Goal: Task Accomplishment & Management: Use online tool/utility

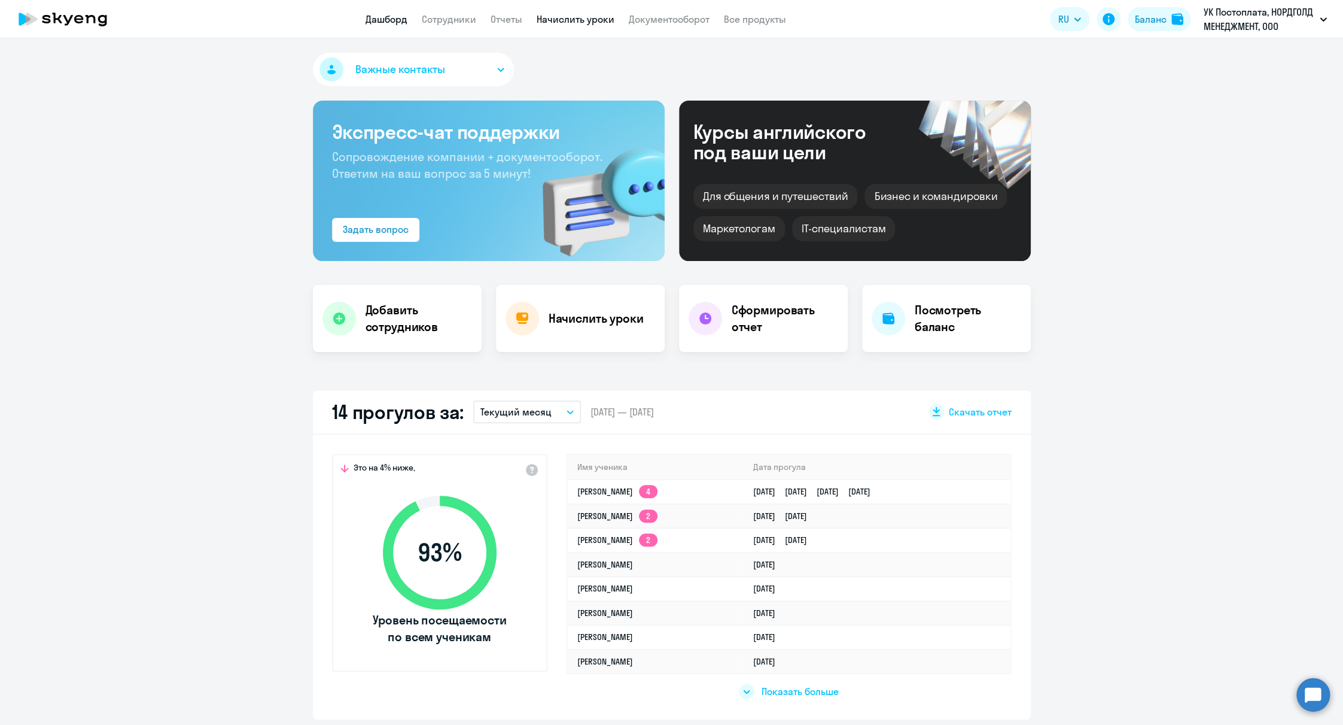
drag, startPoint x: 0, startPoint y: 0, endPoint x: 580, endPoint y: 13, distance: 580.5
click at [580, 13] on link "Начислить уроки" at bounding box center [576, 19] width 78 height 12
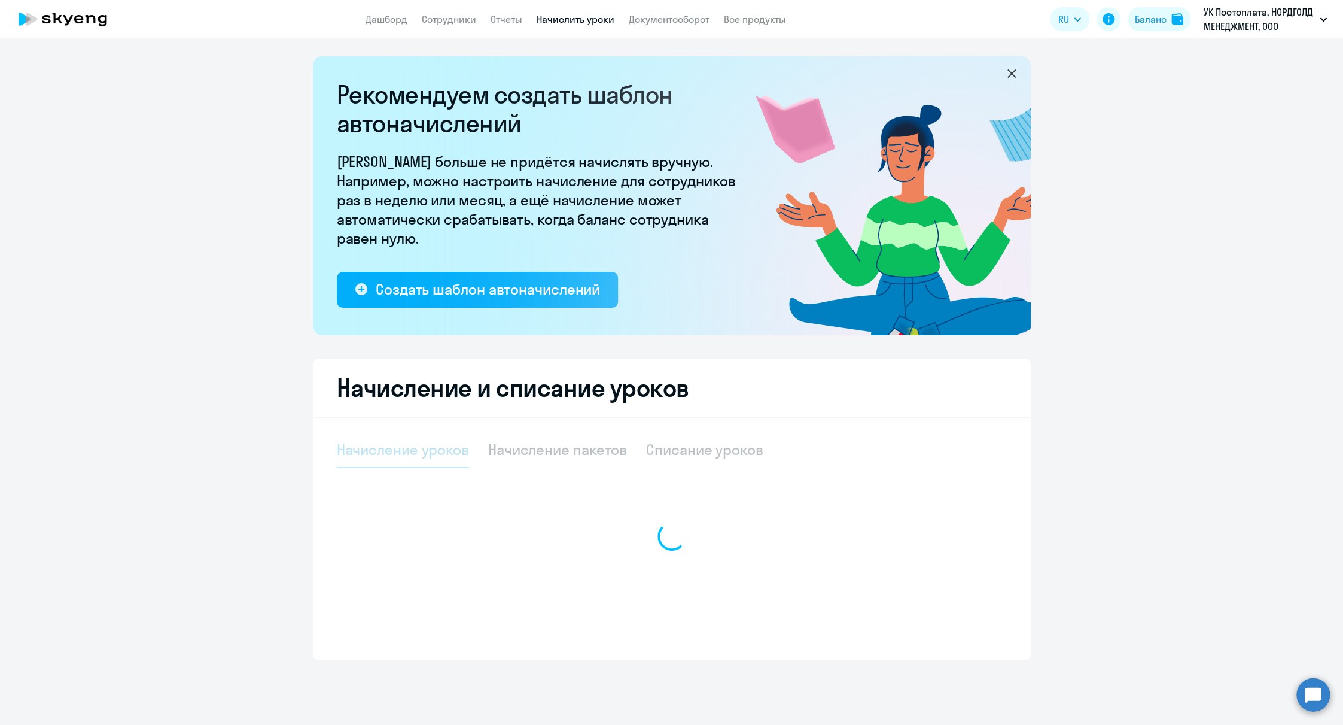
select select "10"
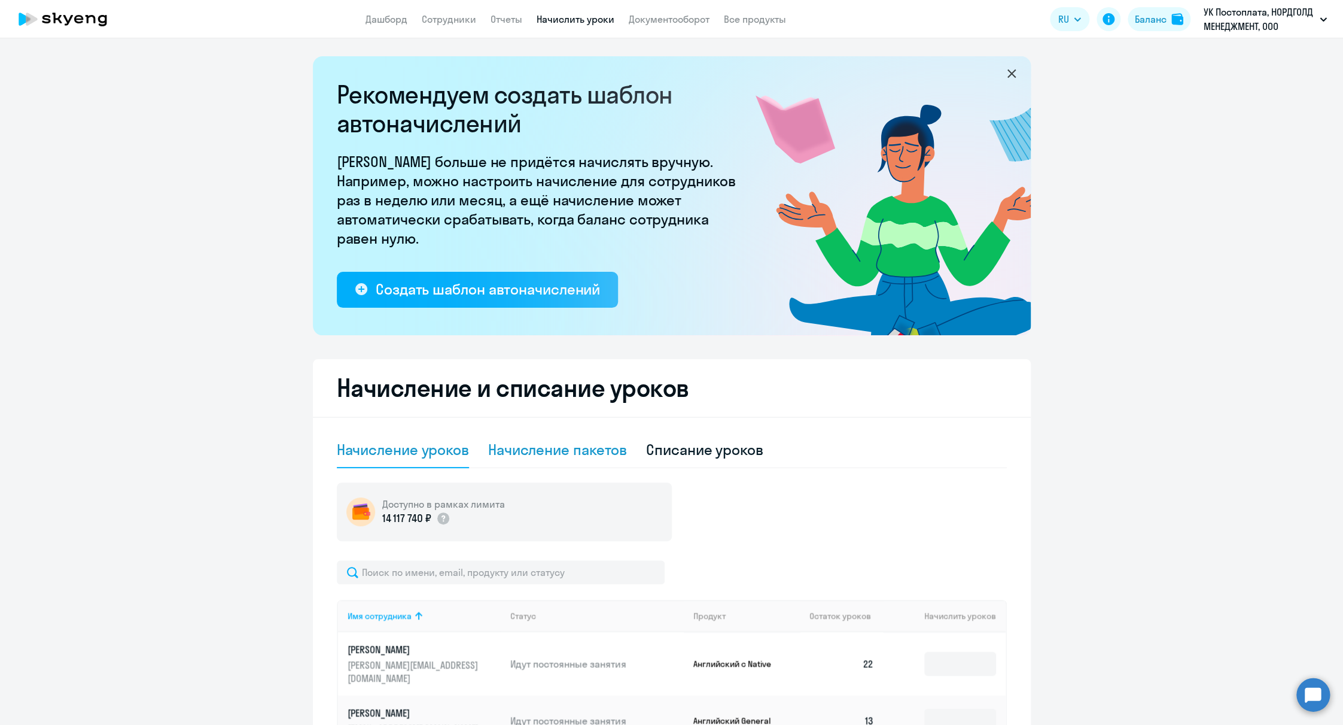
click at [543, 449] on div "Начисление пакетов" at bounding box center [557, 449] width 139 height 19
select select "10"
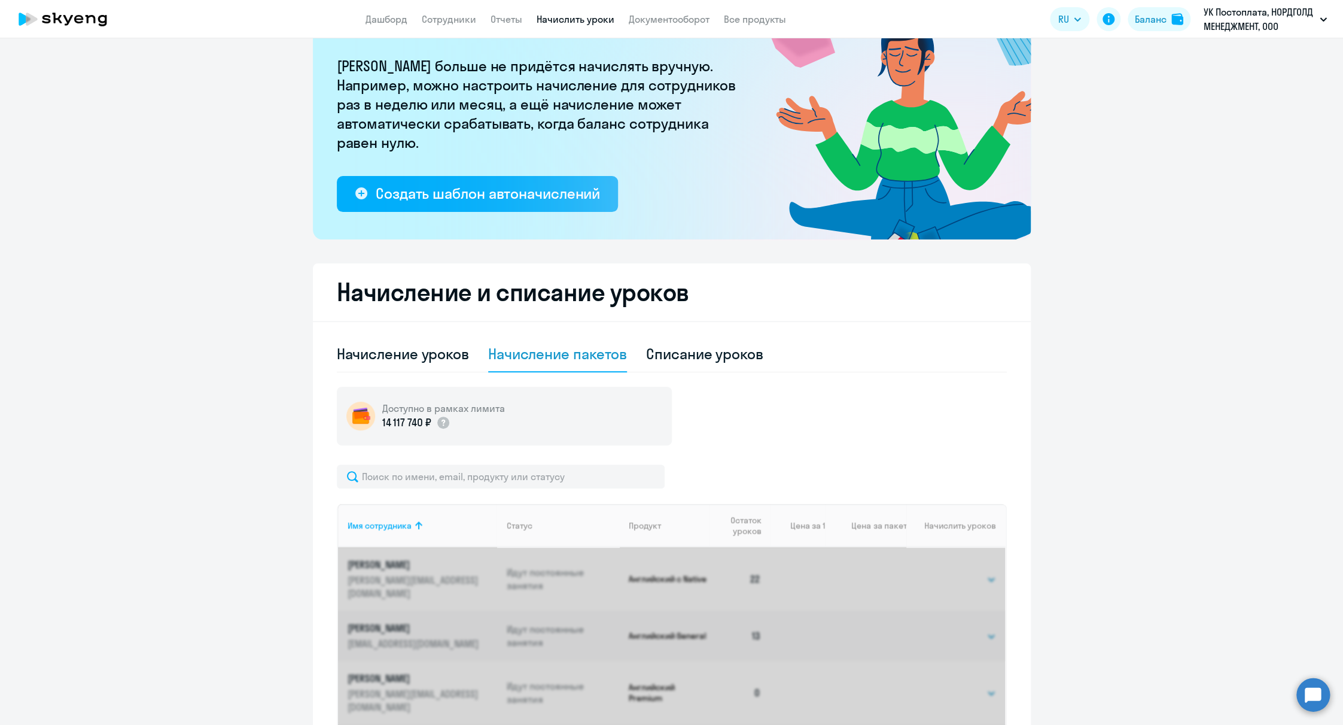
scroll to position [217, 0]
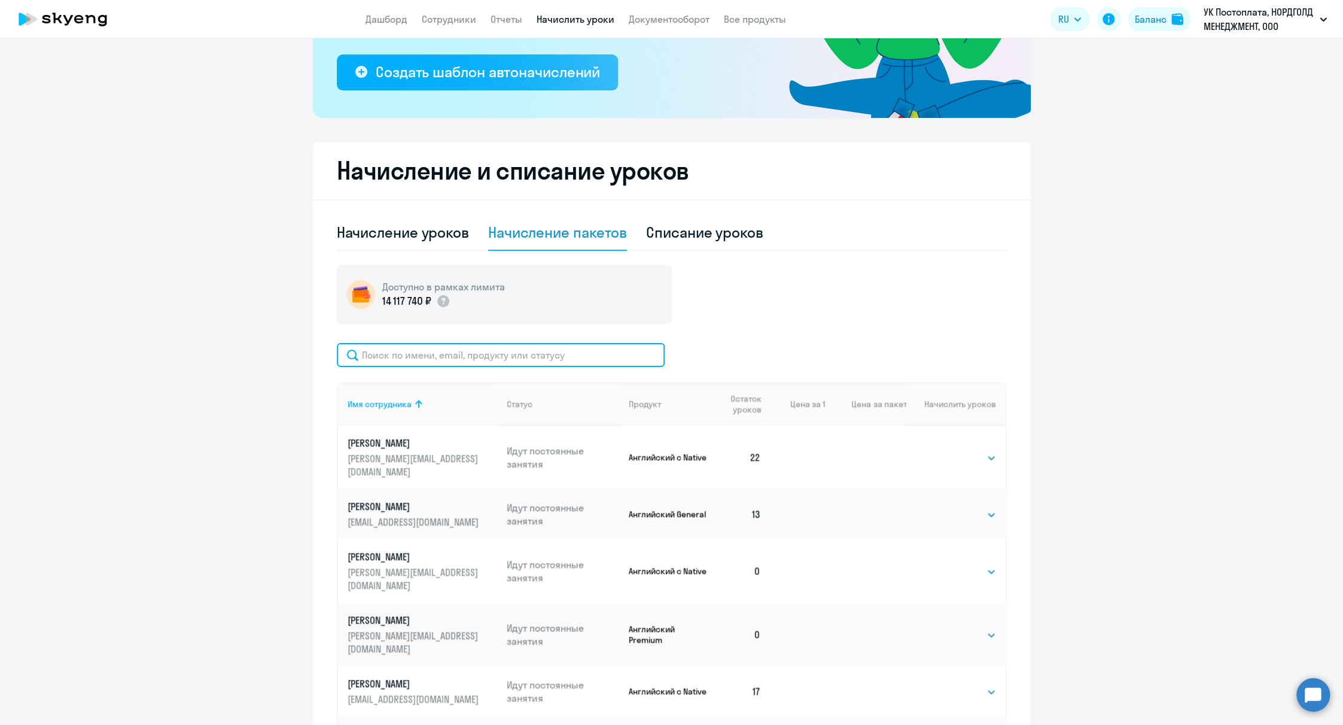
click at [455, 353] on input "text" at bounding box center [501, 355] width 328 height 24
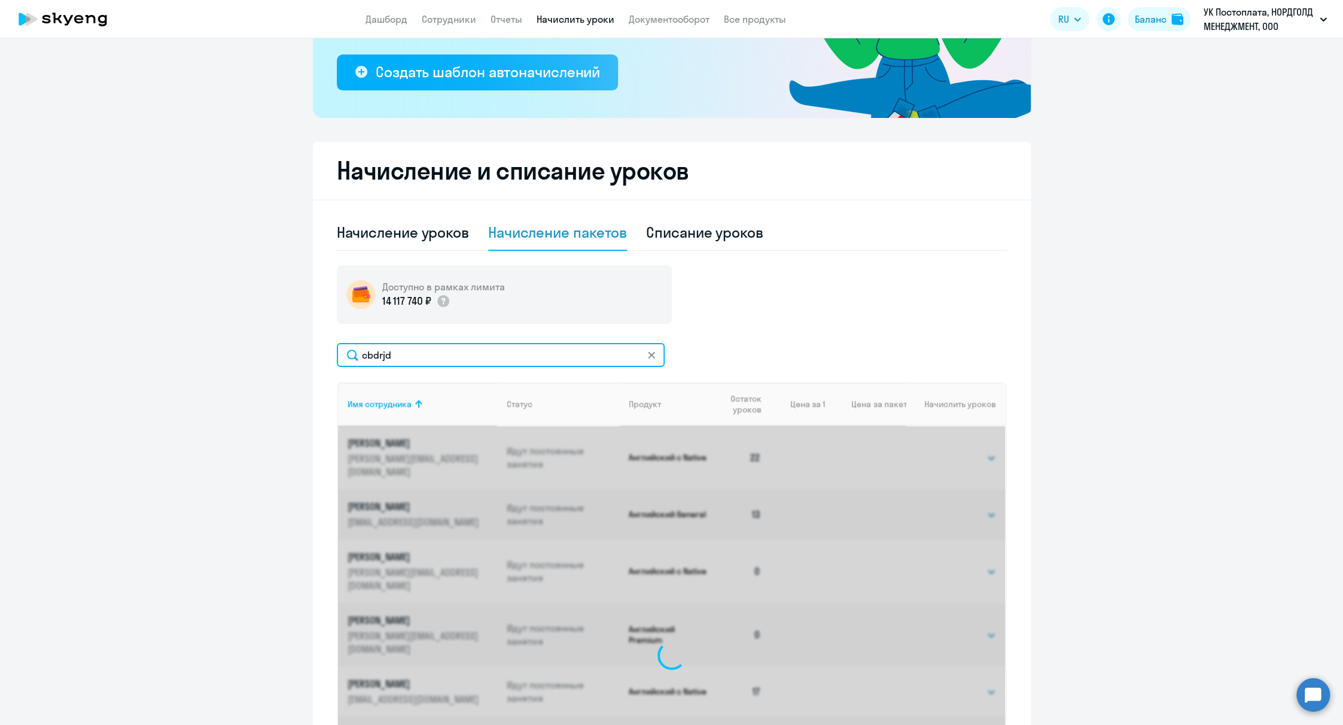
scroll to position [155, 0]
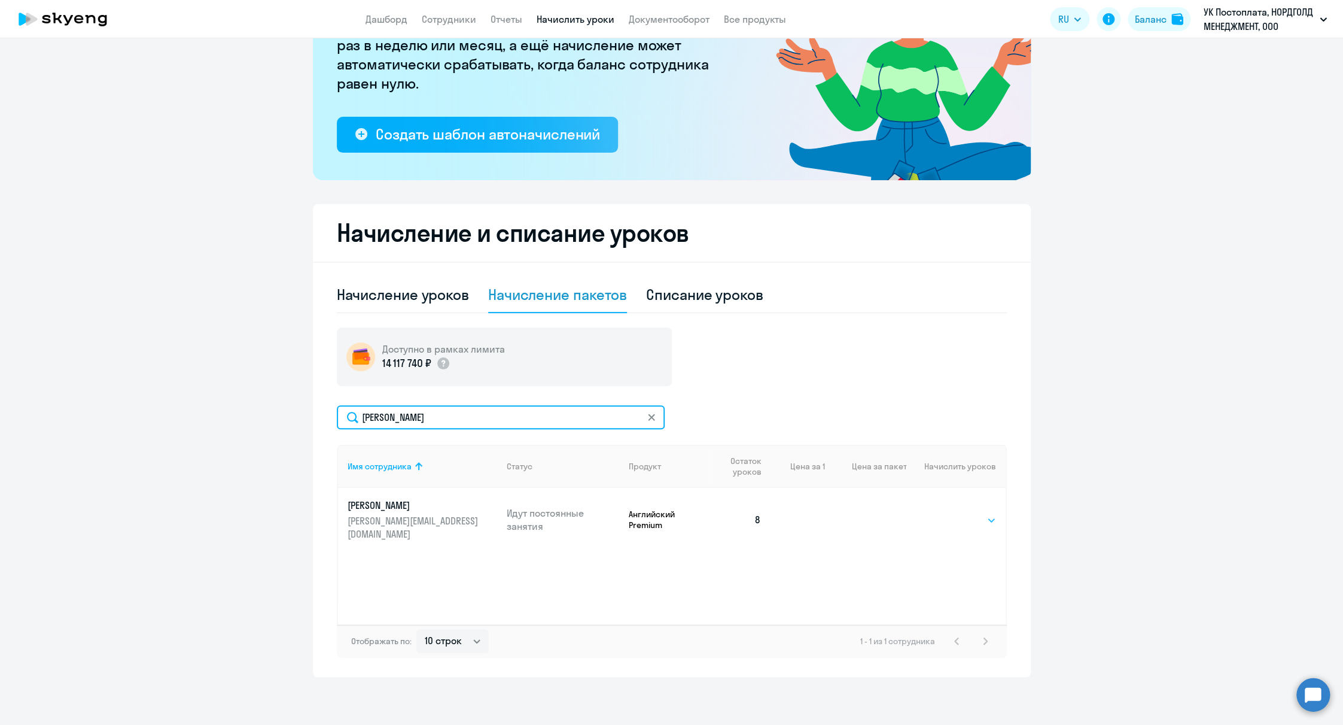
type input "[PERSON_NAME]"
click at [988, 513] on select "Выбрать 4 8 16 32 64 96 128" at bounding box center [971, 520] width 49 height 14
select select "32"
click at [947, 513] on select "Выбрать 4 8 16 32 64 96 128" at bounding box center [971, 520] width 49 height 14
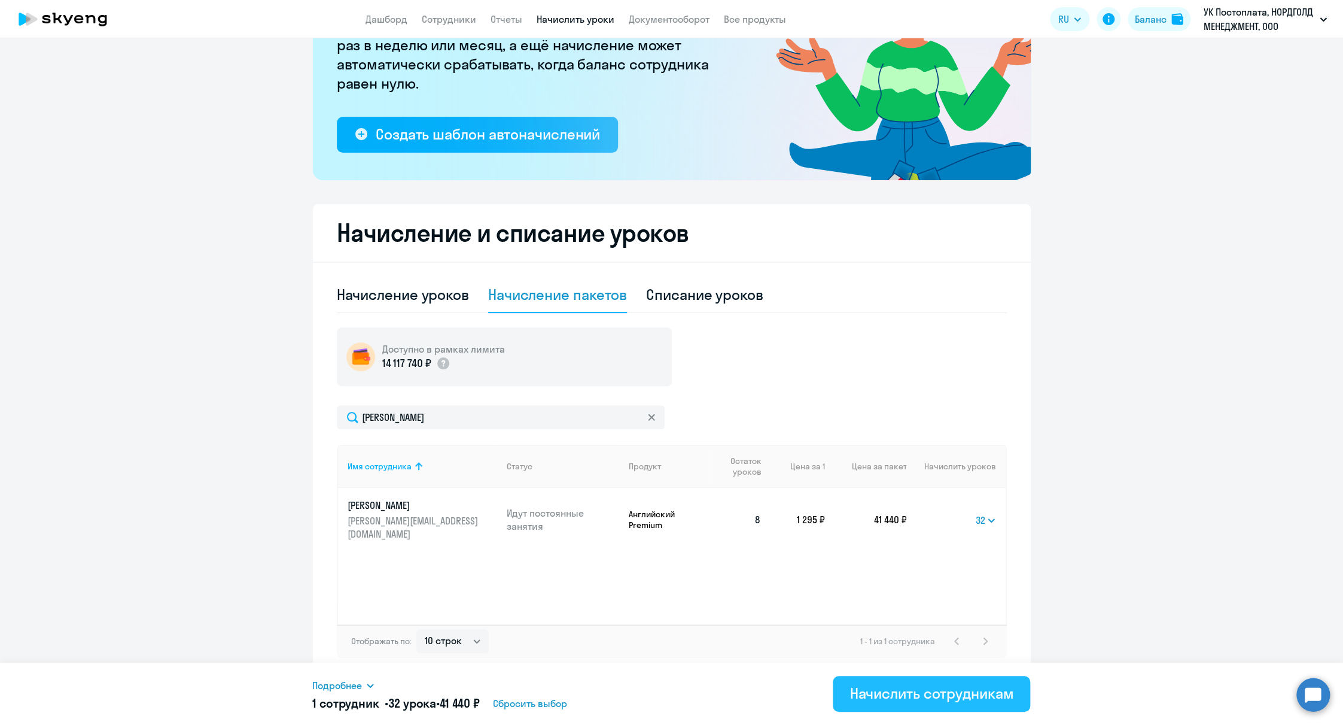
click at [933, 676] on button "Начислить сотрудникам" at bounding box center [931, 694] width 197 height 36
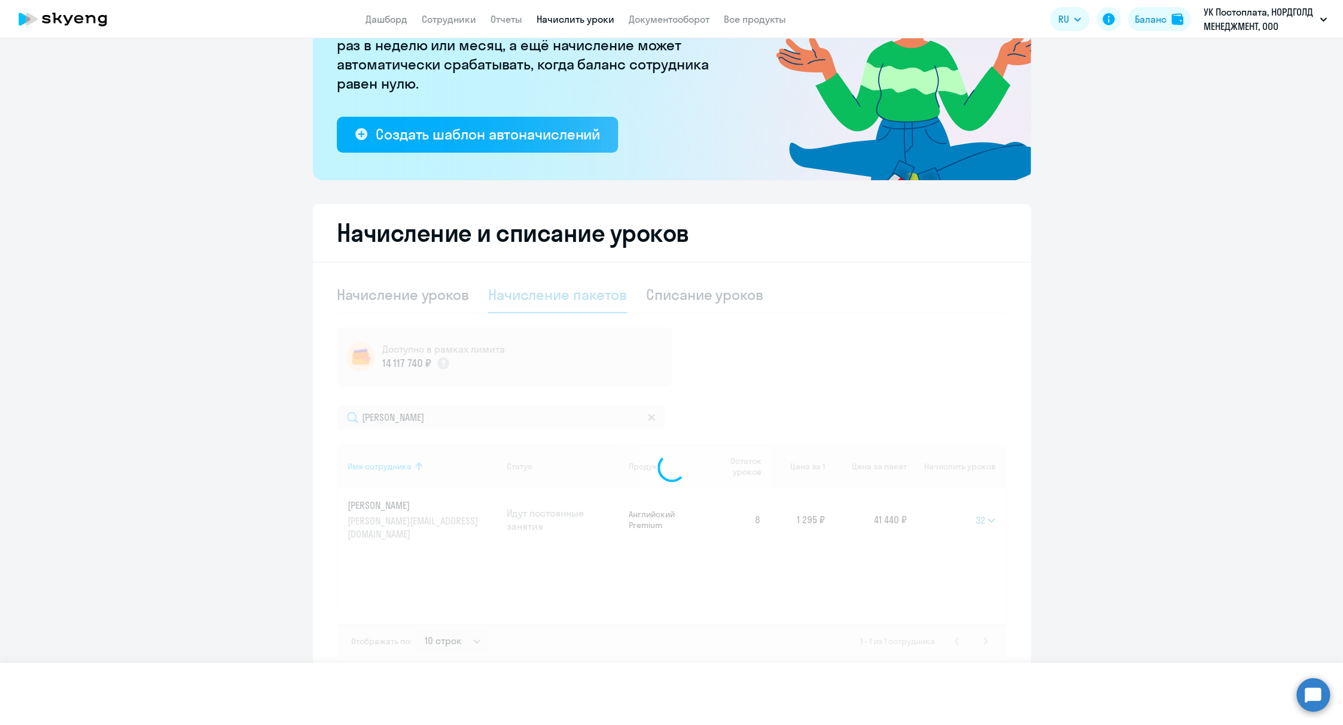
select select
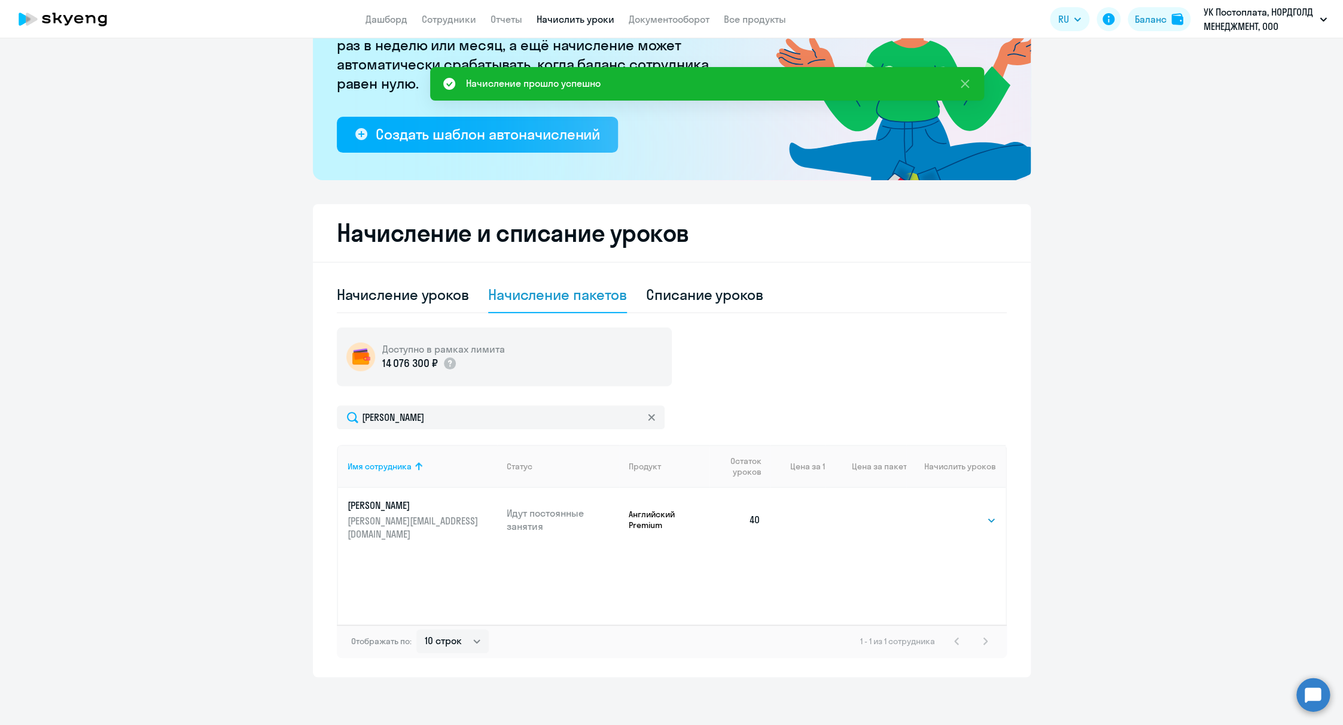
click at [72, 18] on icon at bounding box center [62, 19] width 105 height 30
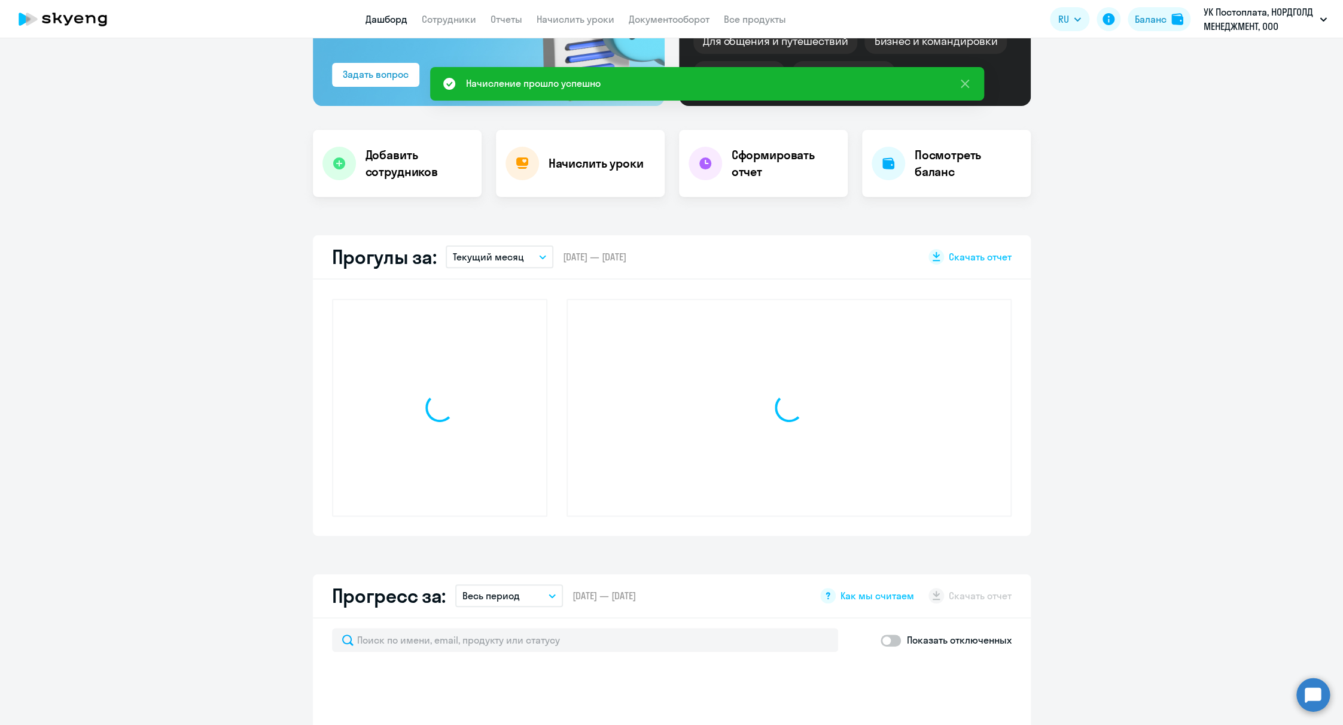
scroll to position [239, 0]
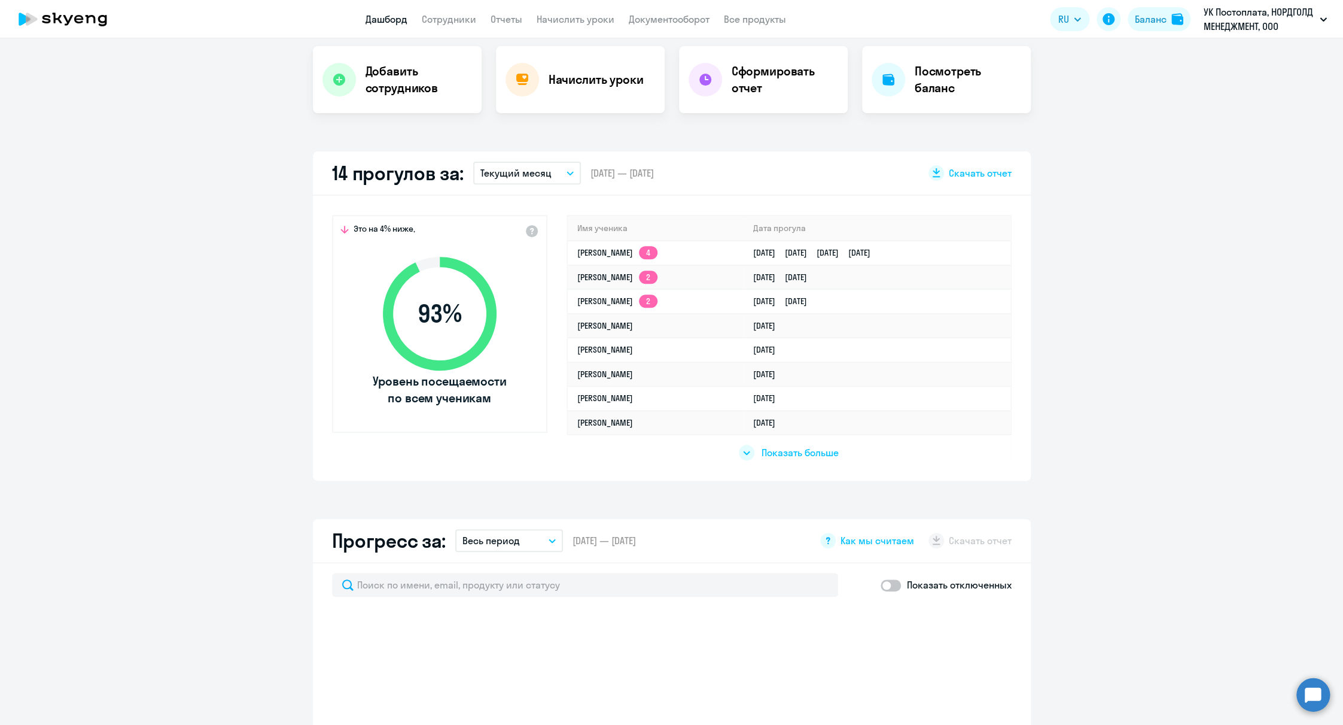
select select "30"
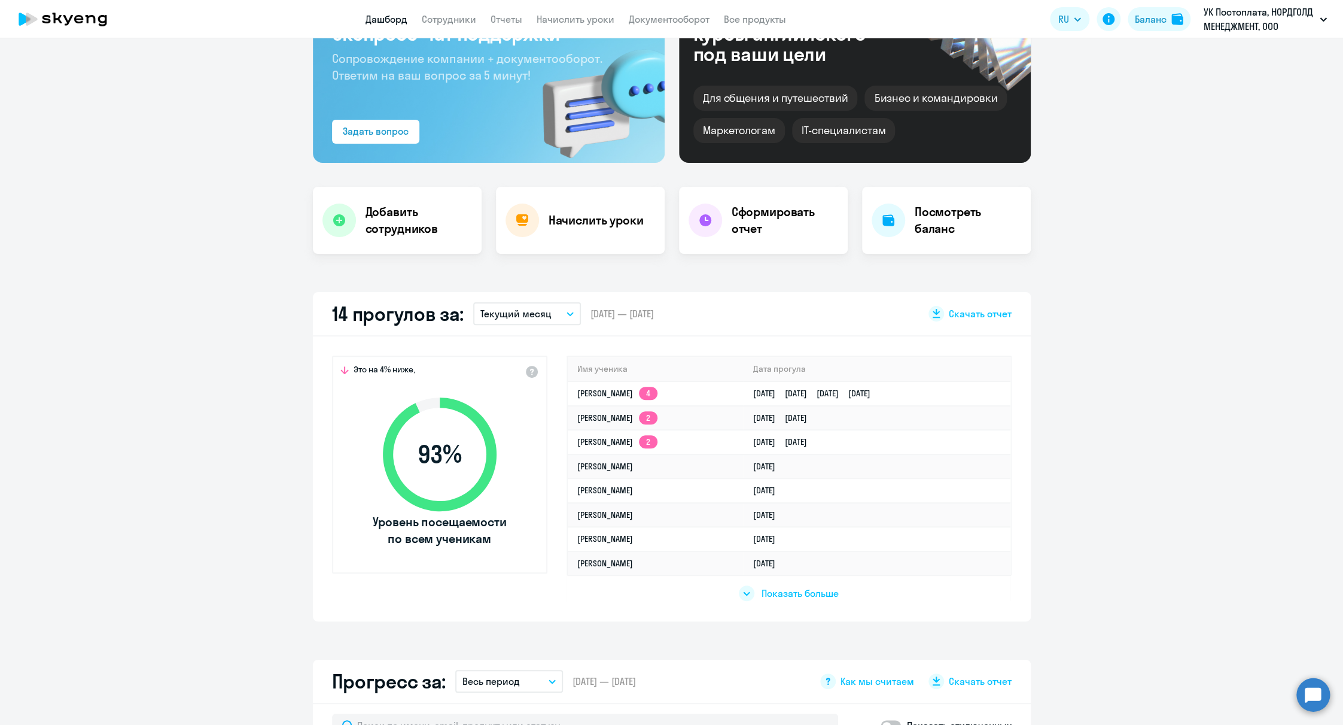
scroll to position [0, 0]
